Goal: Check status: Check status

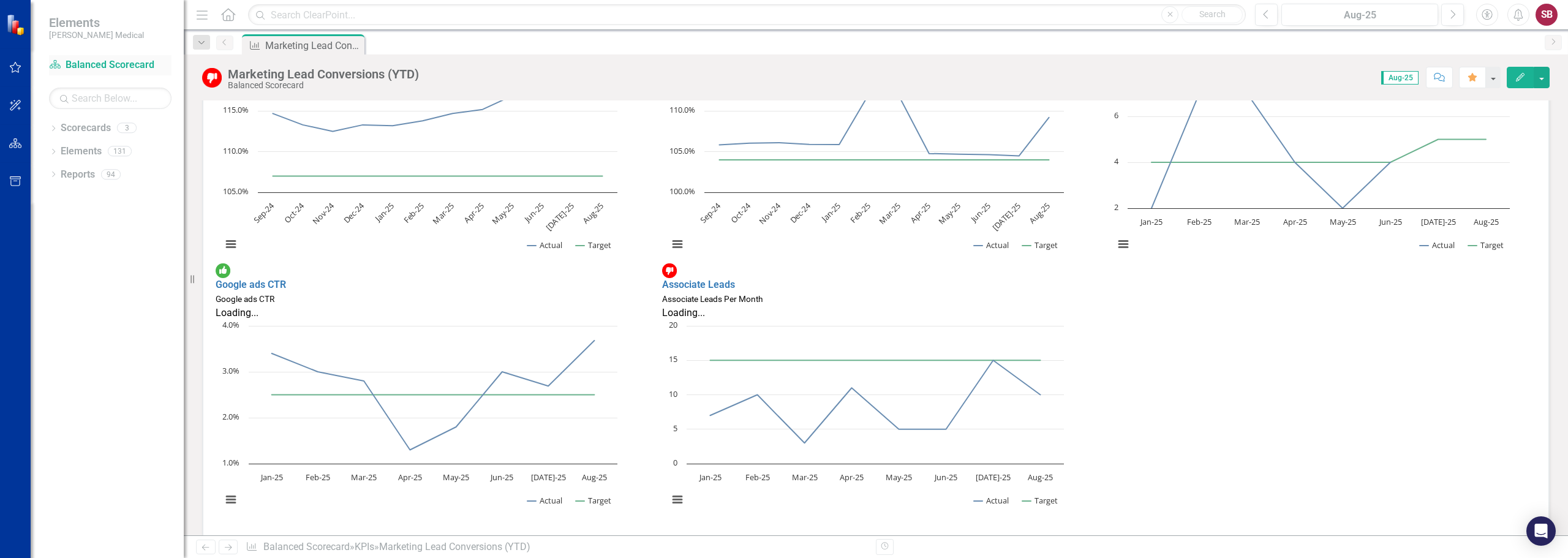
click at [117, 62] on link "Scorecard Balanced Scorecard" at bounding box center [109, 66] width 122 height 14
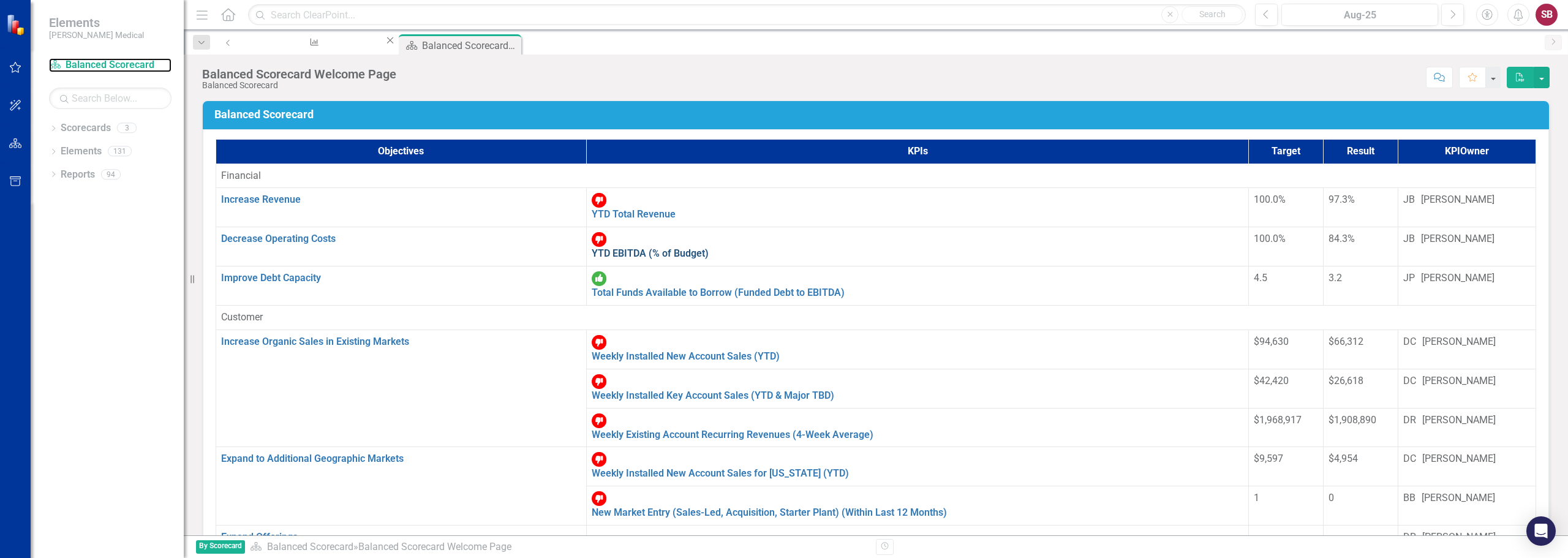
scroll to position [245, 0]
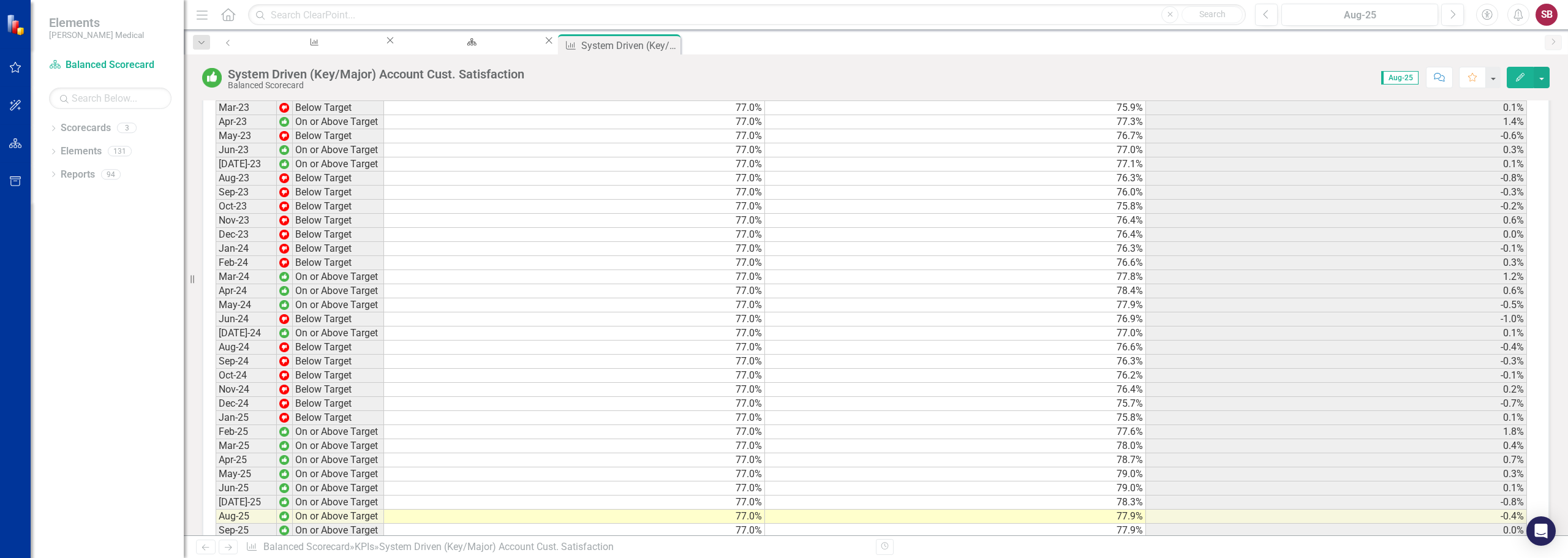
scroll to position [1461, 0]
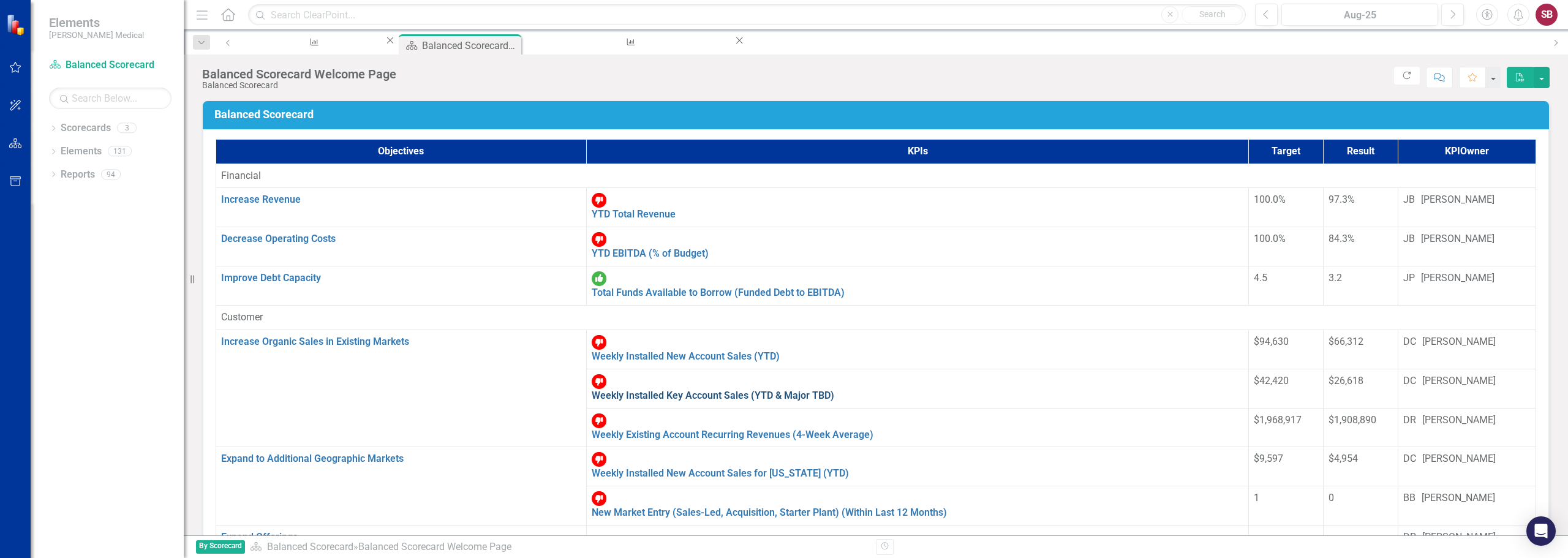
scroll to position [62, 0]
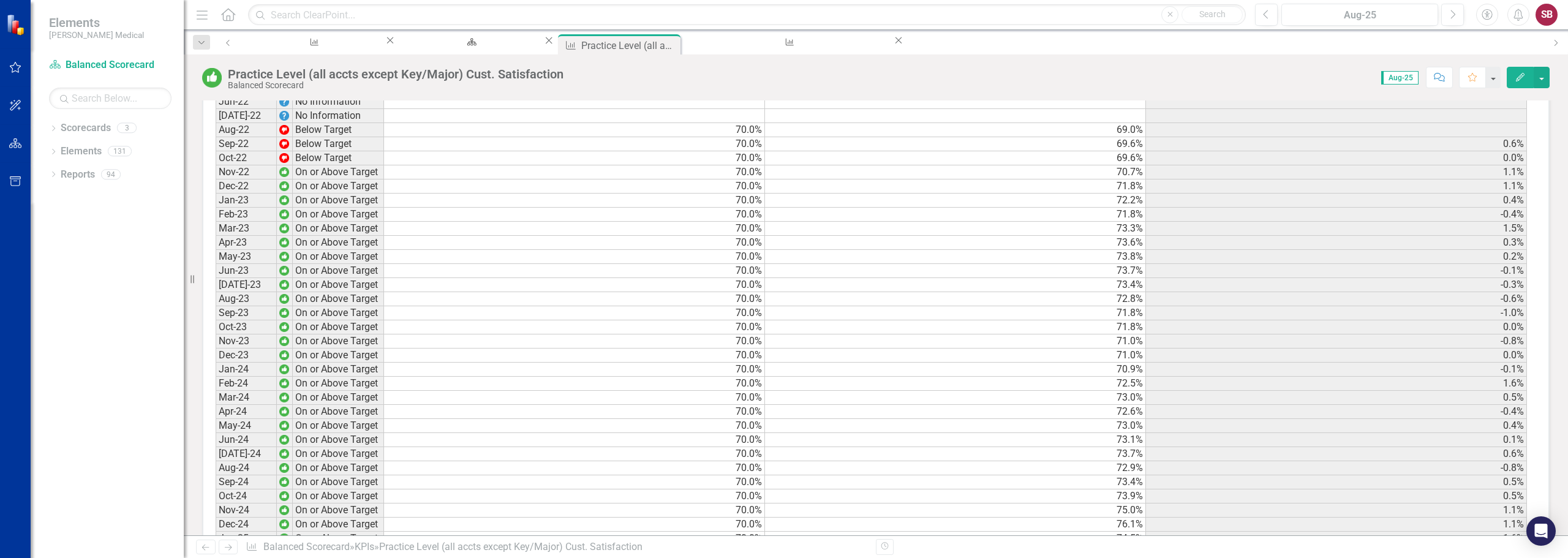
scroll to position [1405, 0]
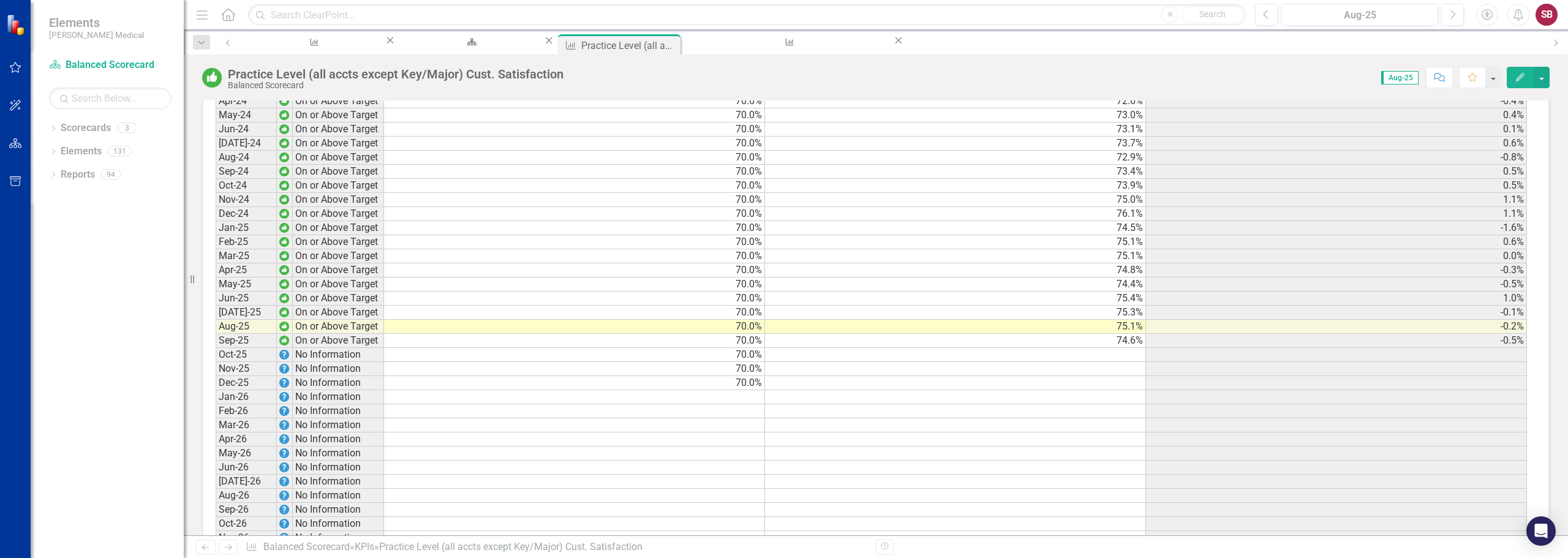
click at [231, 334] on td "Sep-25" at bounding box center [246, 341] width 62 height 14
click at [664, 43] on icon "Close" at bounding box center [670, 44] width 12 height 10
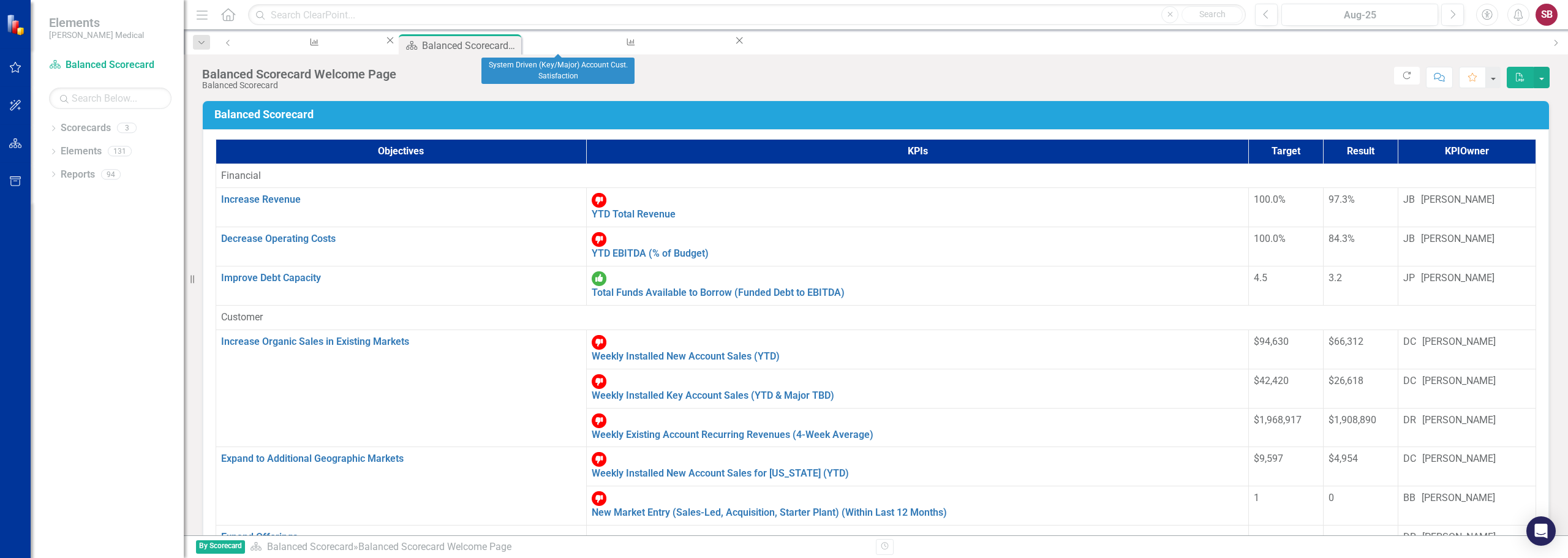
click at [733, 43] on icon "Close" at bounding box center [739, 41] width 12 height 10
click at [729, 44] on div "KPI Marketing Lead Conversions (YTD) Close Scorecard Balanced Scorecard Welcome…" at bounding box center [889, 45] width 1298 height 20
